Goal: Task Accomplishment & Management: Manage account settings

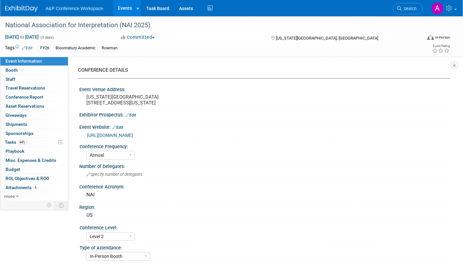
select select "Annual"
select select "Level 2"
select select "In-Person Booth"
select select "Interpretation"
select select "Bloomsbury Academic"
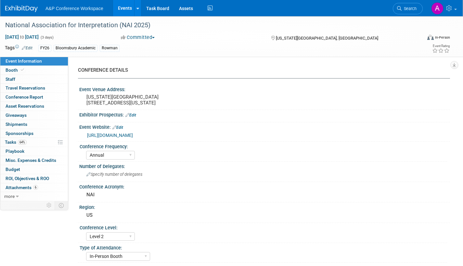
select select "[PERSON_NAME]"
select select "Brand/Subject Presence​"
click at [407, 8] on span "Search" at bounding box center [408, 8] width 15 height 5
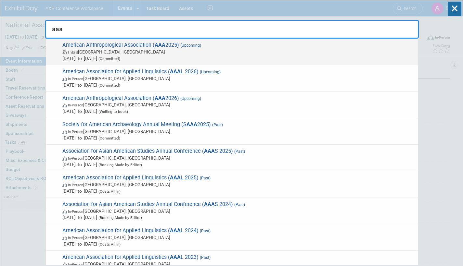
type input "aaa"
click at [207, 49] on span "Hybrid [GEOGRAPHIC_DATA], [GEOGRAPHIC_DATA]" at bounding box center [238, 52] width 352 height 6
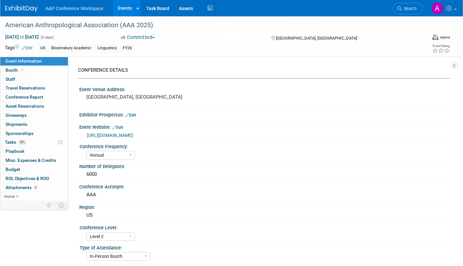
select select "Annual"
select select "Level 2"
select select "In-Person Booth"
select select "Anthropology"
select select "Bloomsbury Academic"
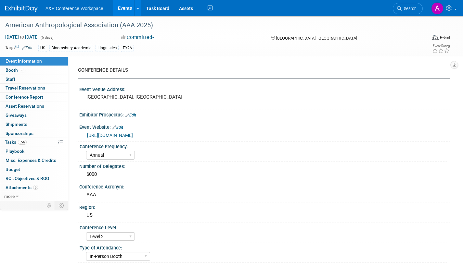
select select "[PERSON_NAME]"
select select "Networking/Commissioning"
click at [11, 142] on span "Tasks 55%" at bounding box center [16, 142] width 22 height 5
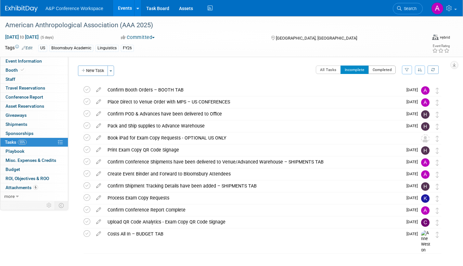
click at [390, 71] on button "Completed" at bounding box center [382, 70] width 28 height 8
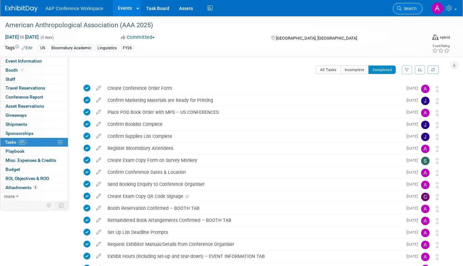
click at [413, 10] on span "Search" at bounding box center [408, 8] width 15 height 5
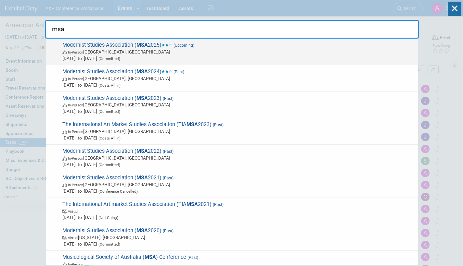
type input "msa"
click at [192, 55] on span "Oct 9, 2025 to Oct 12, 2025 (Committed)" at bounding box center [238, 58] width 352 height 6
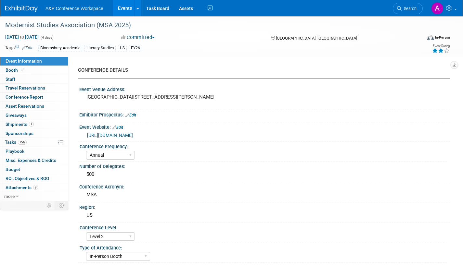
select select "Annual"
select select "Level 2"
select select "In-Person Booth"
select select "Literary Studies"
select select "Bloomsbury Academic"
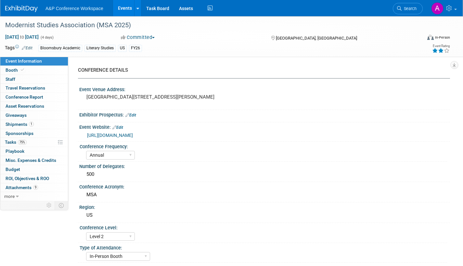
select select "[PERSON_NAME]"
select select "Brand/Subject Presence​"
click at [9, 142] on span "Tasks 75%" at bounding box center [16, 142] width 22 height 5
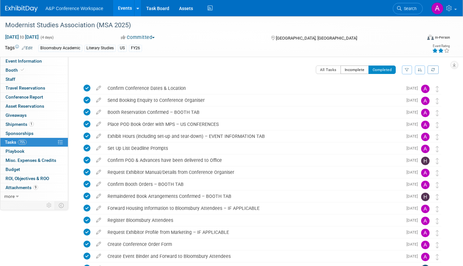
click at [354, 70] on button "Incomplete" at bounding box center [354, 70] width 28 height 8
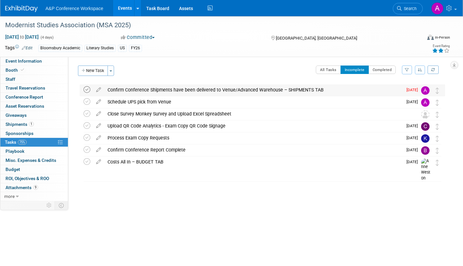
click at [87, 90] on icon at bounding box center [86, 89] width 7 height 7
